Goal: Task Accomplishment & Management: Manage account settings

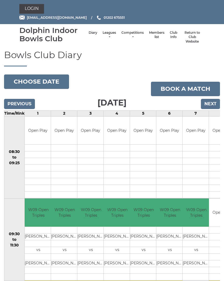
click at [34, 8] on link "Login" at bounding box center [31, 9] width 25 height 10
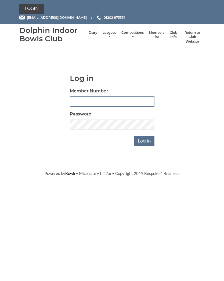
click at [107, 101] on input "Member Number" at bounding box center [112, 102] width 85 height 10
type input "3347"
click at [145, 140] on input "Log in" at bounding box center [144, 141] width 20 height 10
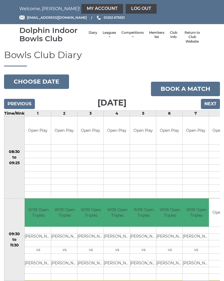
click at [81, 9] on link "My Account" at bounding box center [102, 9] width 42 height 10
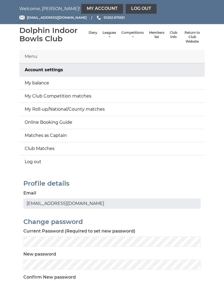
click at [38, 81] on link "My balance" at bounding box center [111, 83] width 185 height 13
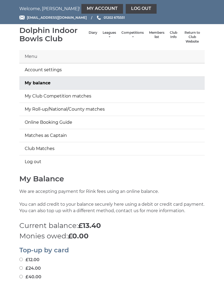
click at [126, 8] on link "Log out" at bounding box center [141, 9] width 31 height 10
